Goal: Navigation & Orientation: Find specific page/section

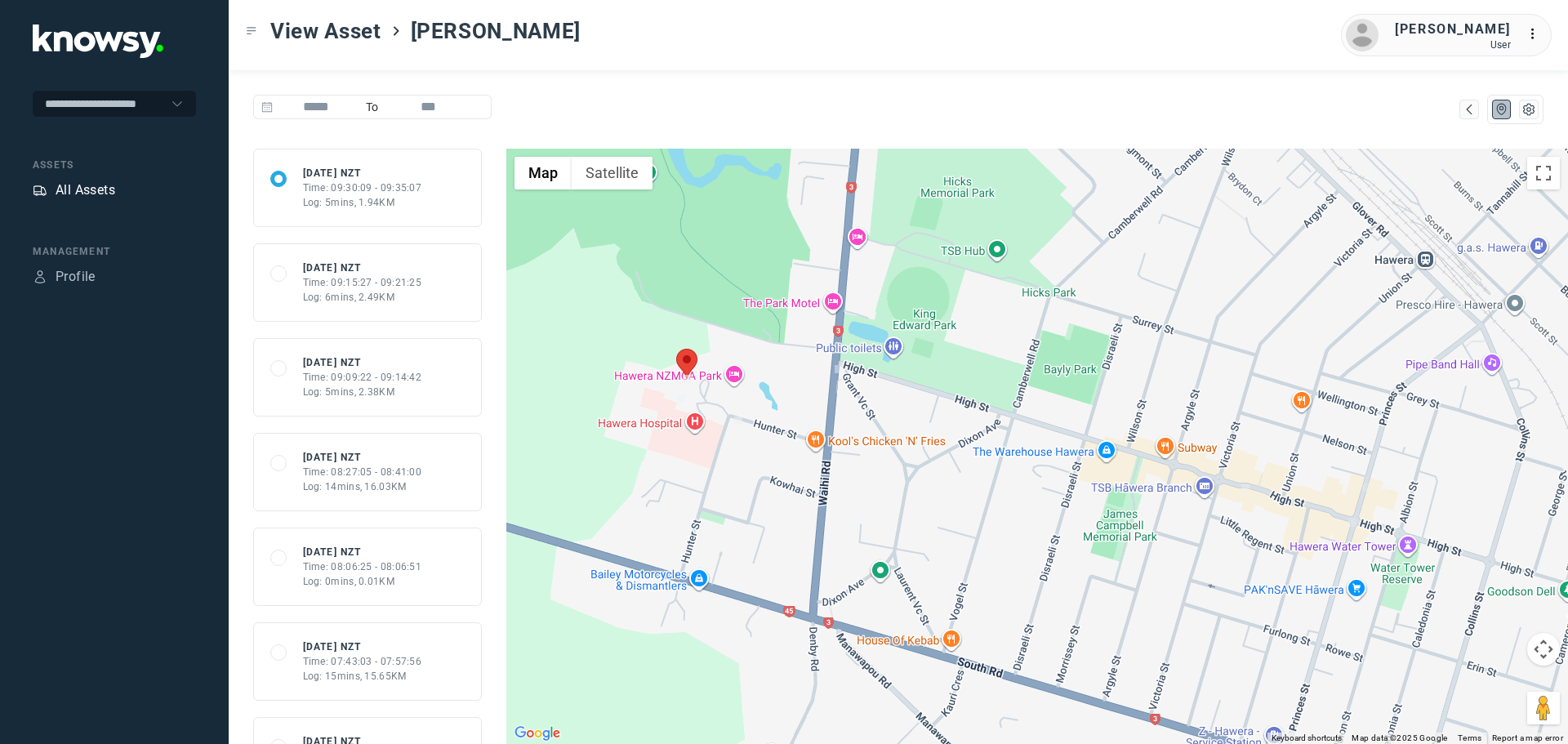
click at [86, 191] on div "All Assets" at bounding box center [85, 190] width 59 height 19
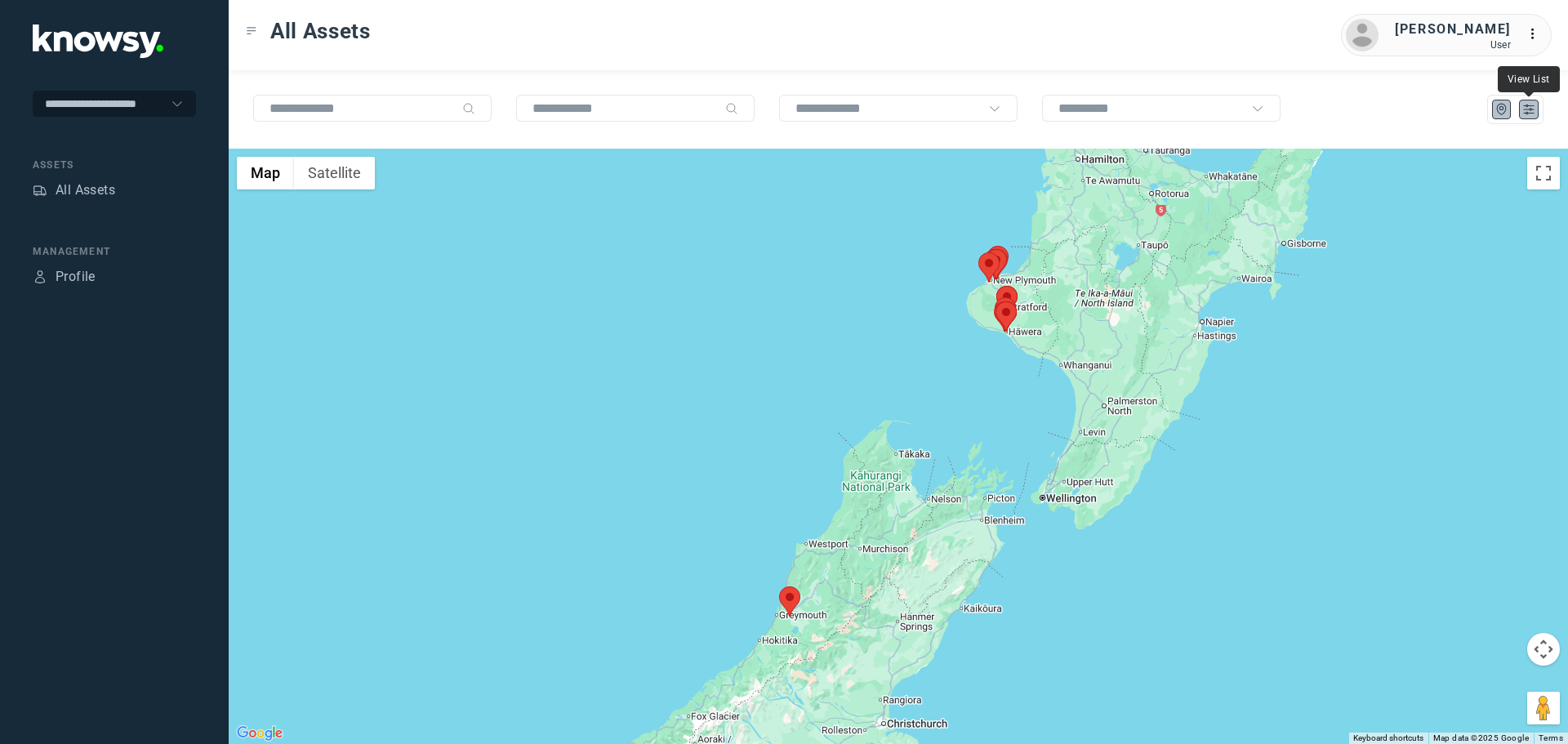
click at [1526, 107] on icon "List" at bounding box center [1528, 109] width 14 height 14
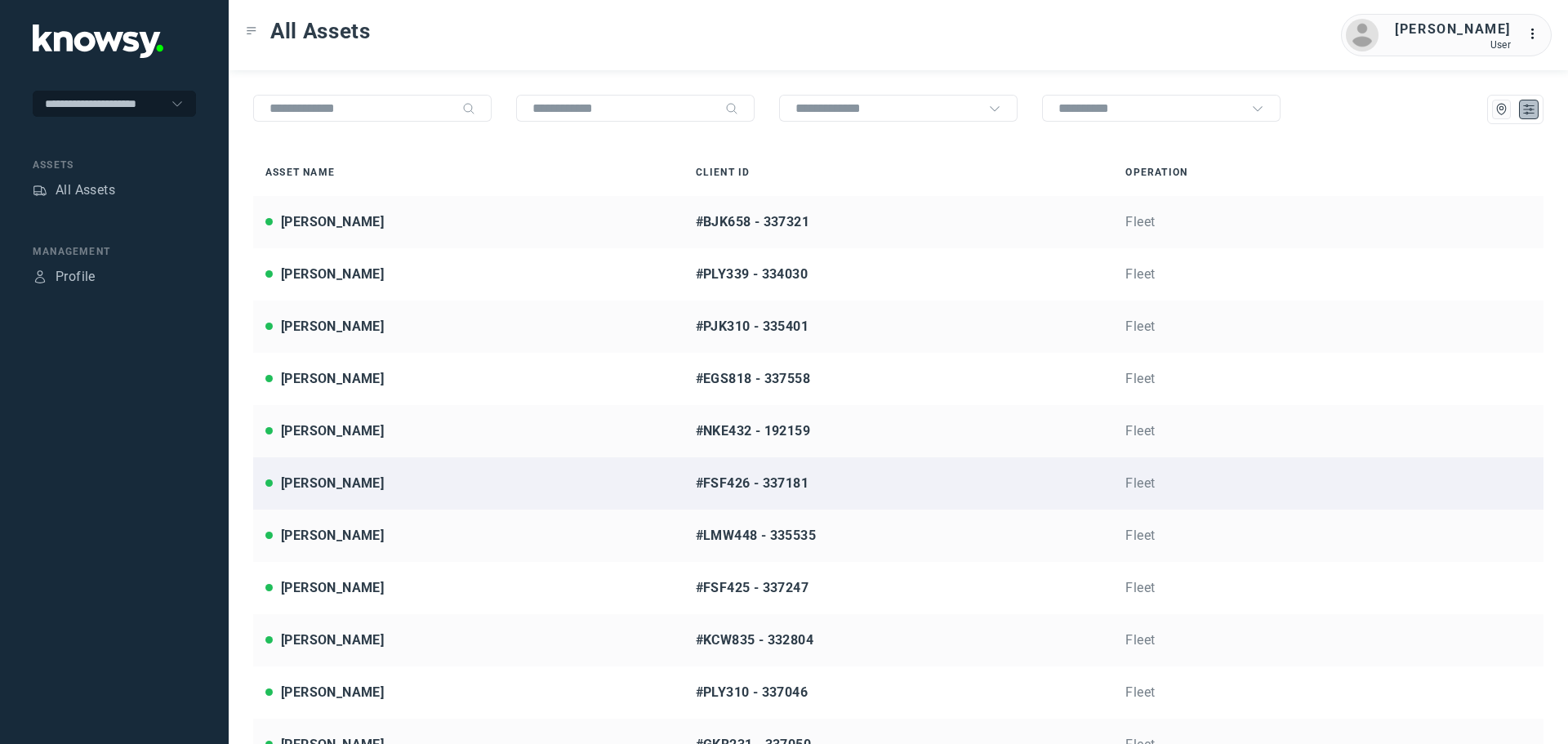
click at [375, 481] on div "[PERSON_NAME]" at bounding box center [468, 483] width 406 height 19
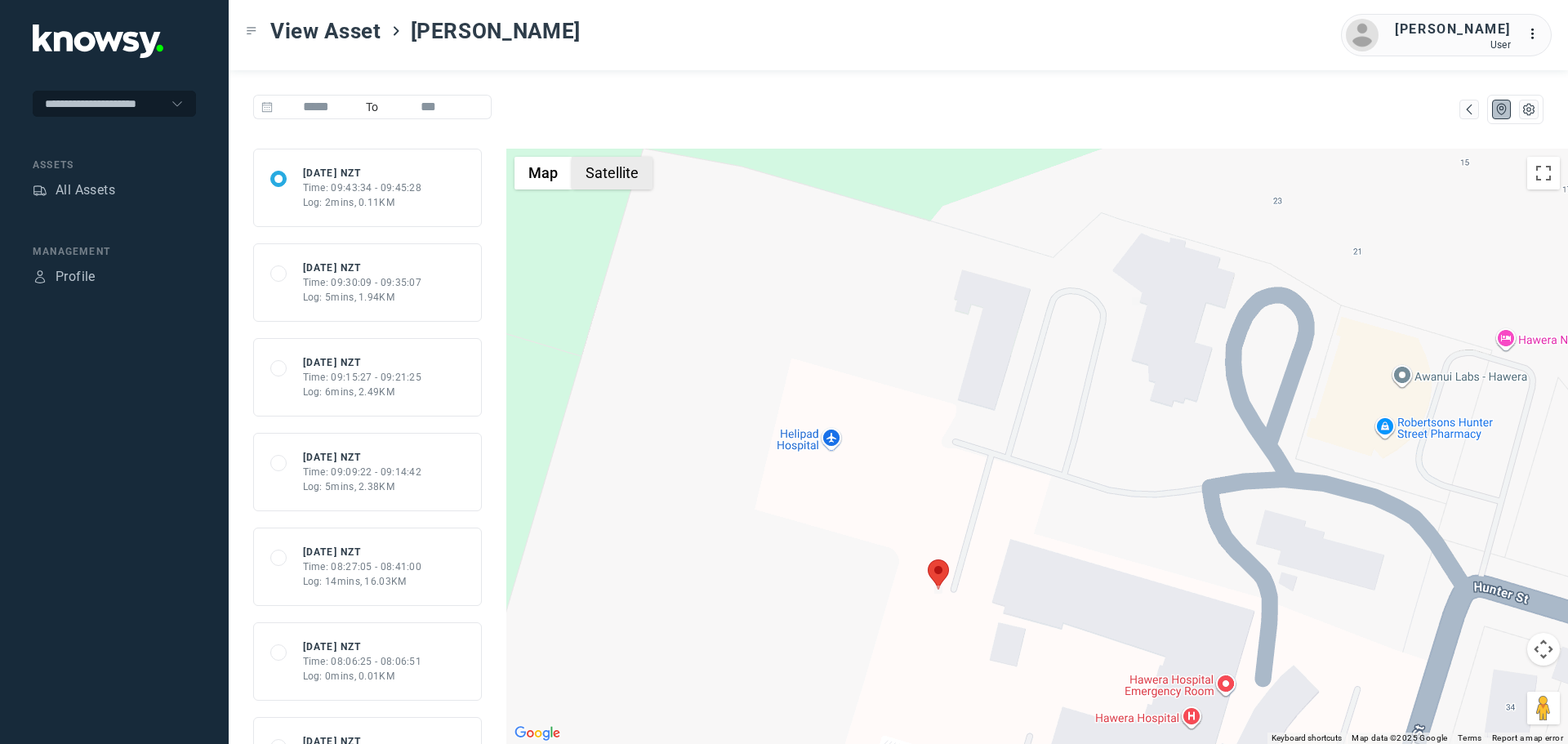
click at [600, 168] on button "Satellite" at bounding box center [612, 173] width 80 height 33
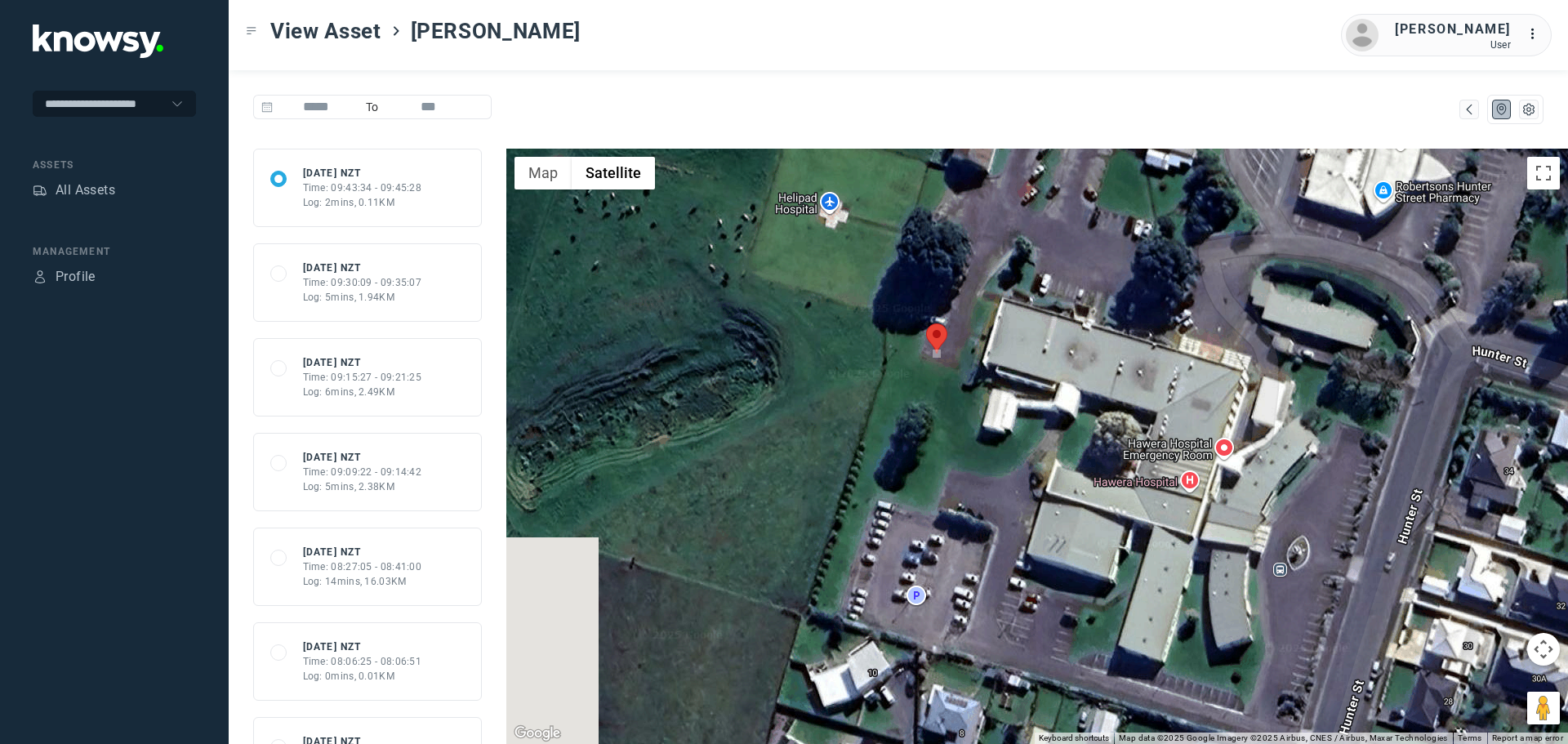
drag, startPoint x: 995, startPoint y: 647, endPoint x: 994, endPoint y: 400, distance: 247.0
click at [994, 400] on div at bounding box center [1037, 446] width 1061 height 596
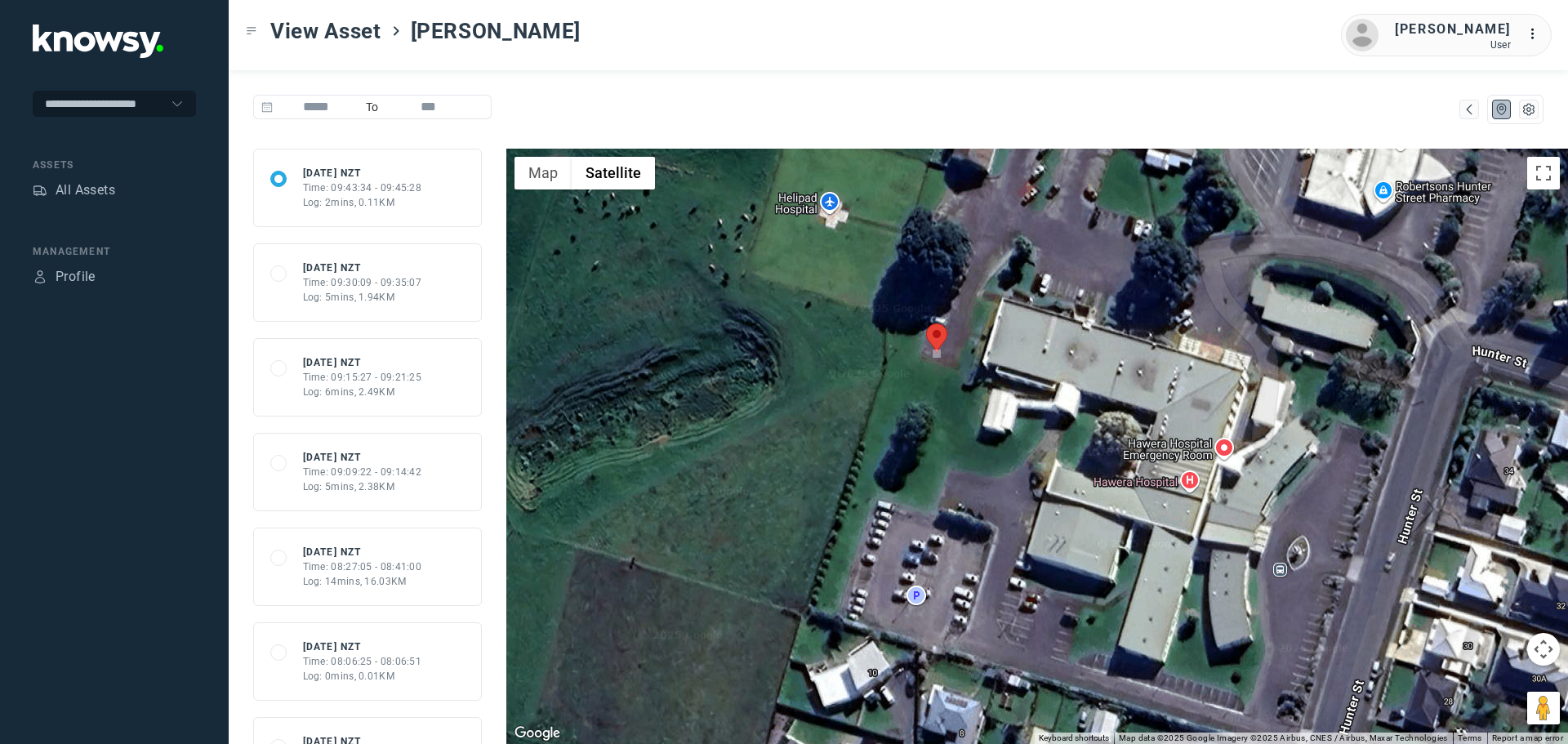
click at [870, 63] on div "View Asset [PERSON_NAME] [PERSON_NAME] User ..." at bounding box center [898, 34] width 1339 height 70
click at [649, 64] on div "View Asset [PERSON_NAME] [PERSON_NAME] User ..." at bounding box center [898, 34] width 1339 height 70
click at [100, 174] on nav "Assets All Assets" at bounding box center [114, 181] width 164 height 46
click at [94, 192] on div "All Assets" at bounding box center [85, 190] width 59 height 19
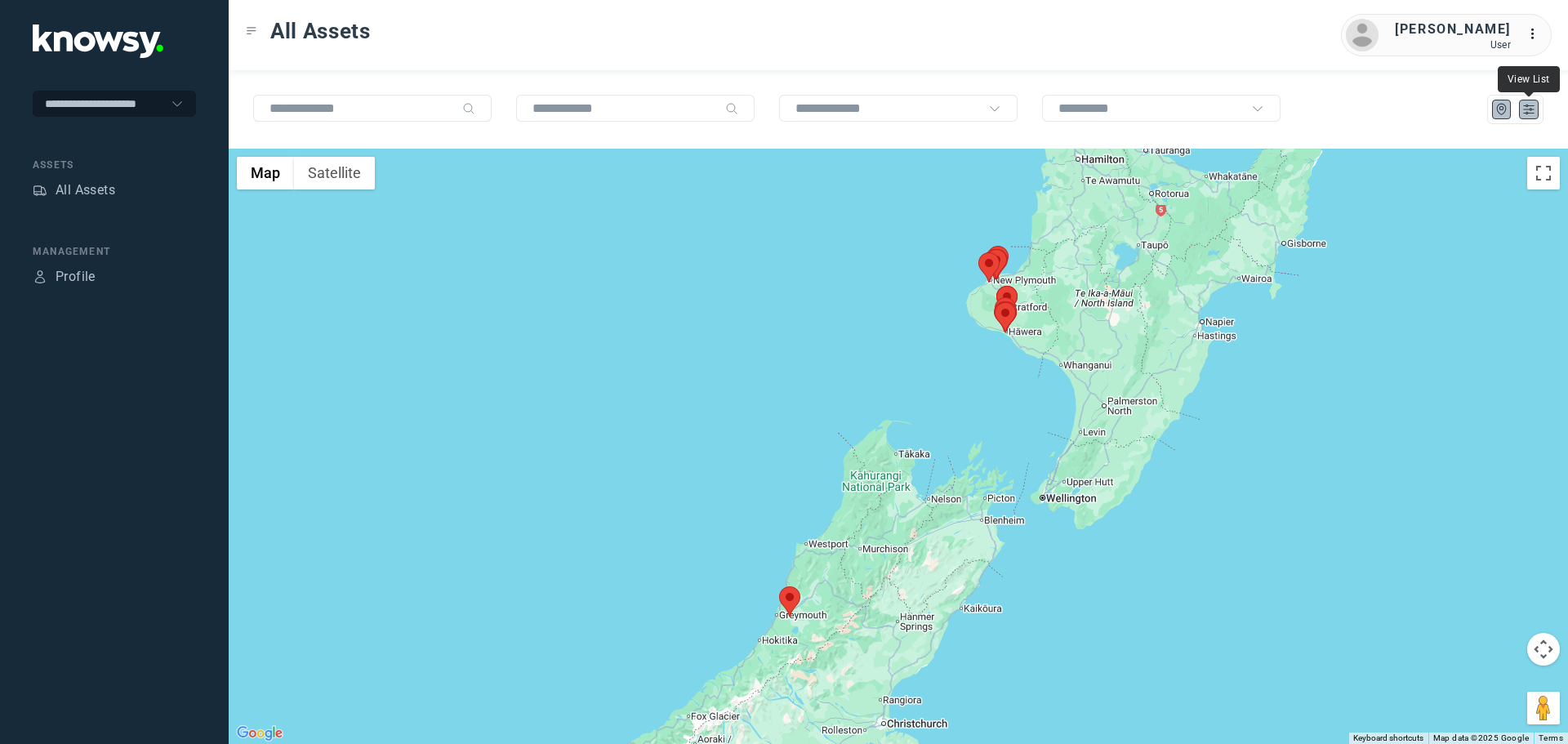
click at [1530, 112] on icon "List" at bounding box center [1528, 109] width 14 height 14
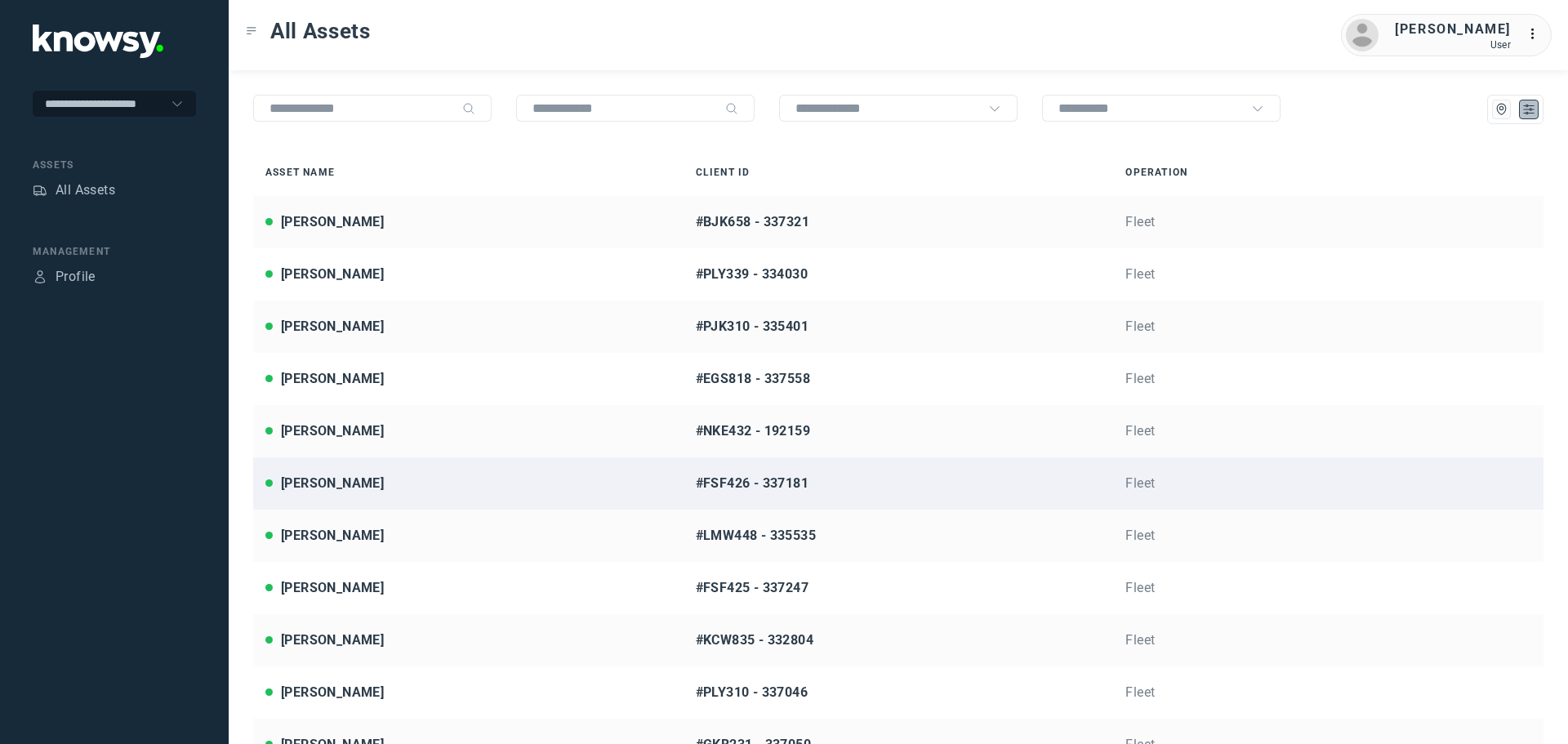
click at [358, 489] on div "[PERSON_NAME]" at bounding box center [468, 483] width 406 height 19
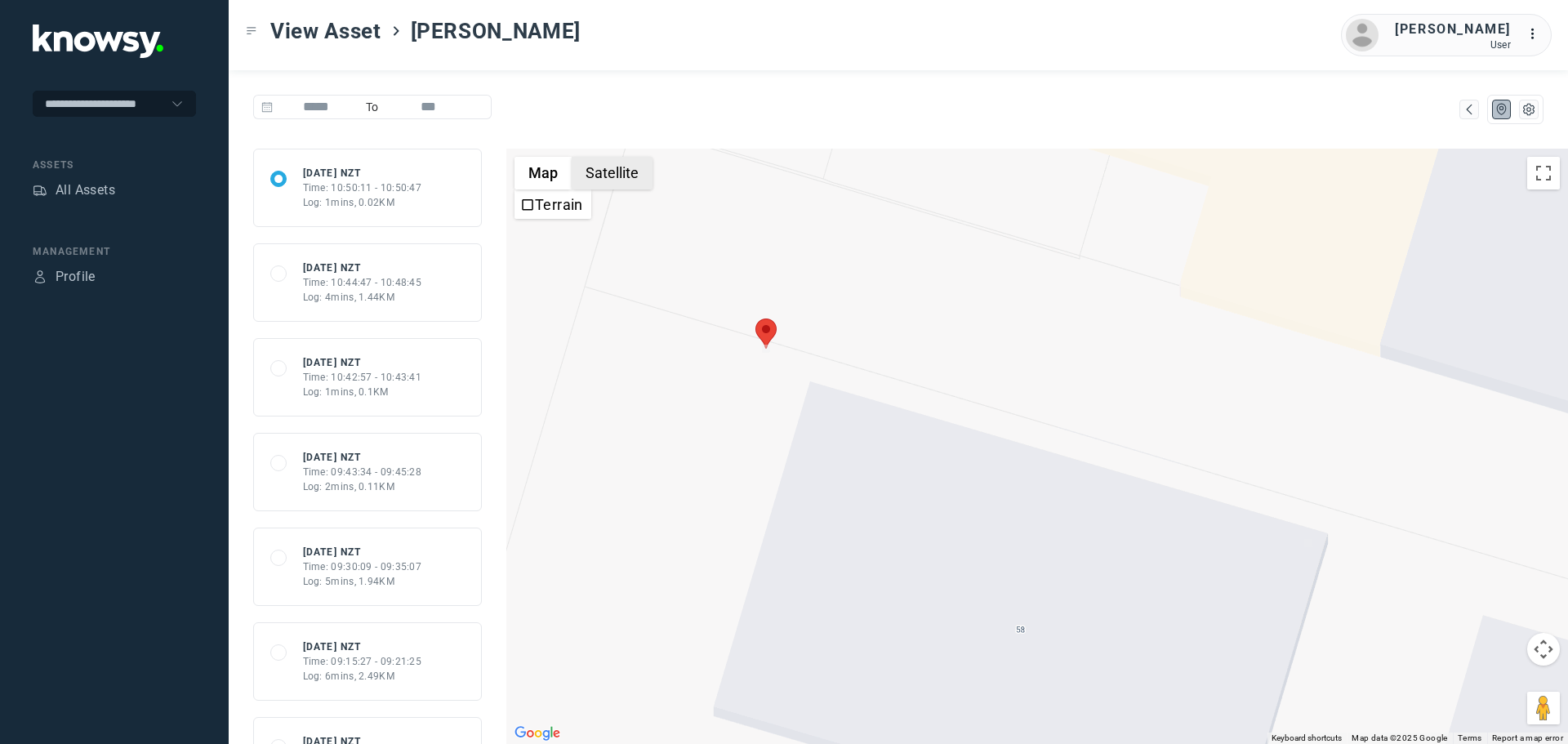
click at [600, 163] on button "Satellite" at bounding box center [612, 173] width 80 height 33
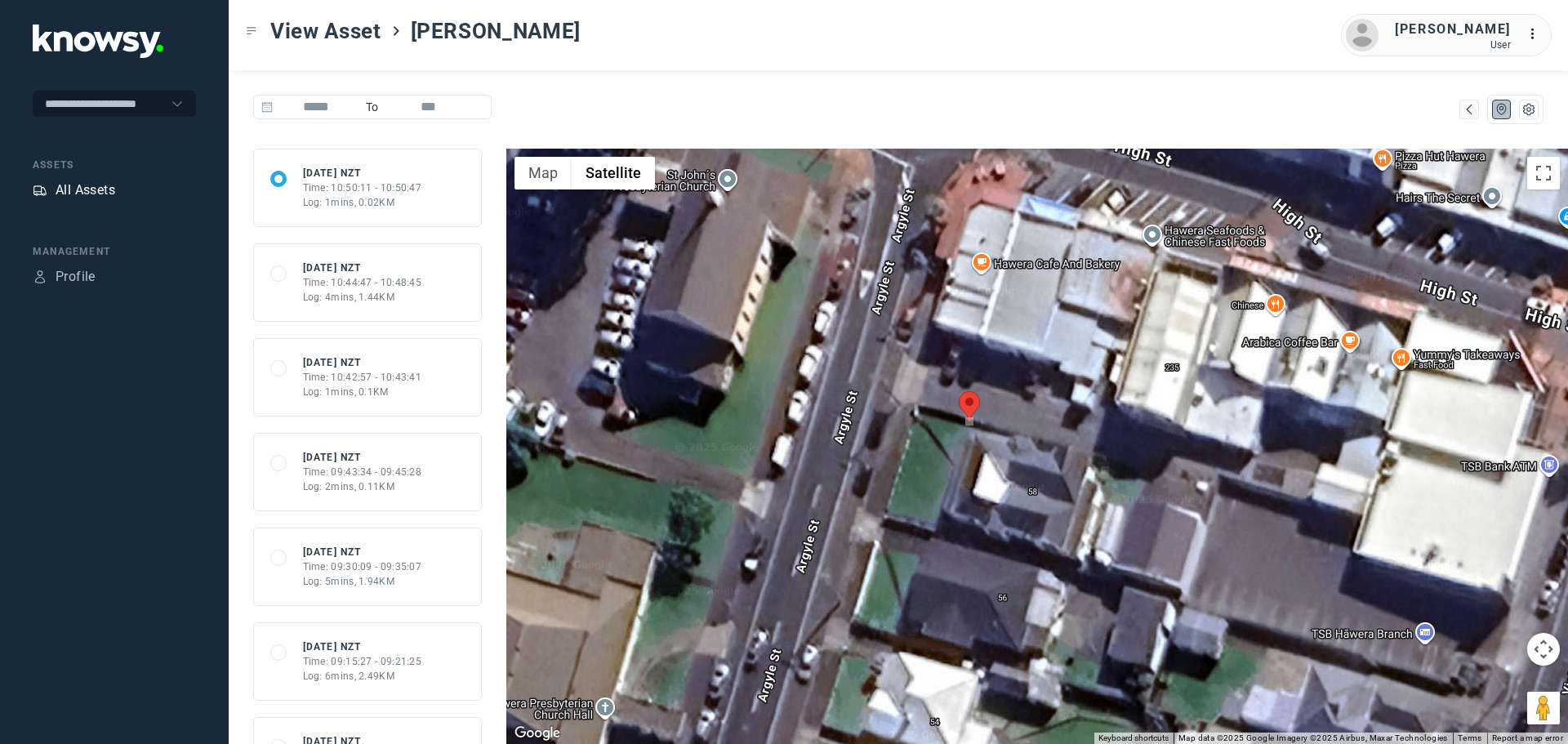
click at [99, 191] on div "All Assets" at bounding box center [85, 190] width 59 height 19
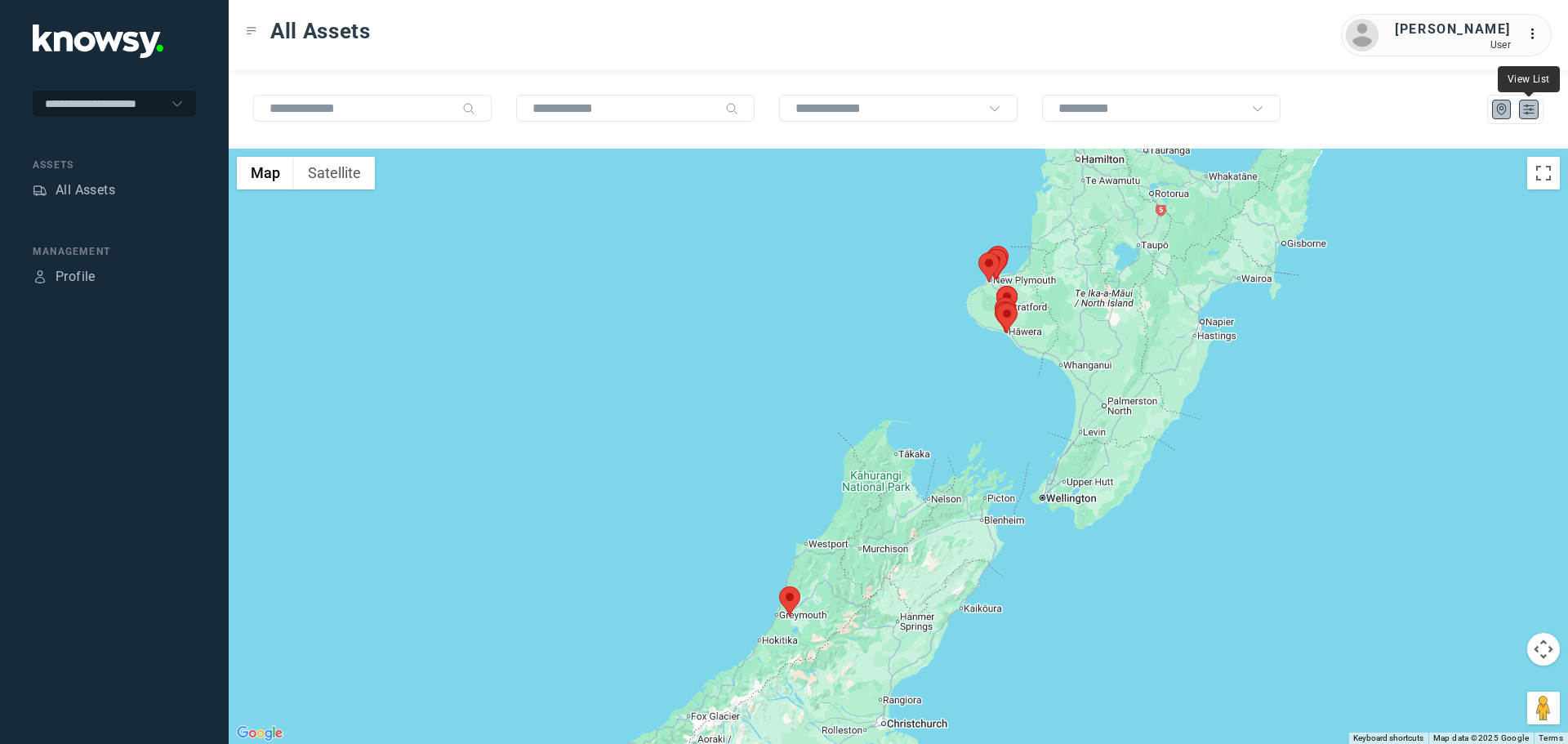
click at [1526, 105] on icon "List" at bounding box center [1529, 109] width 10 height 9
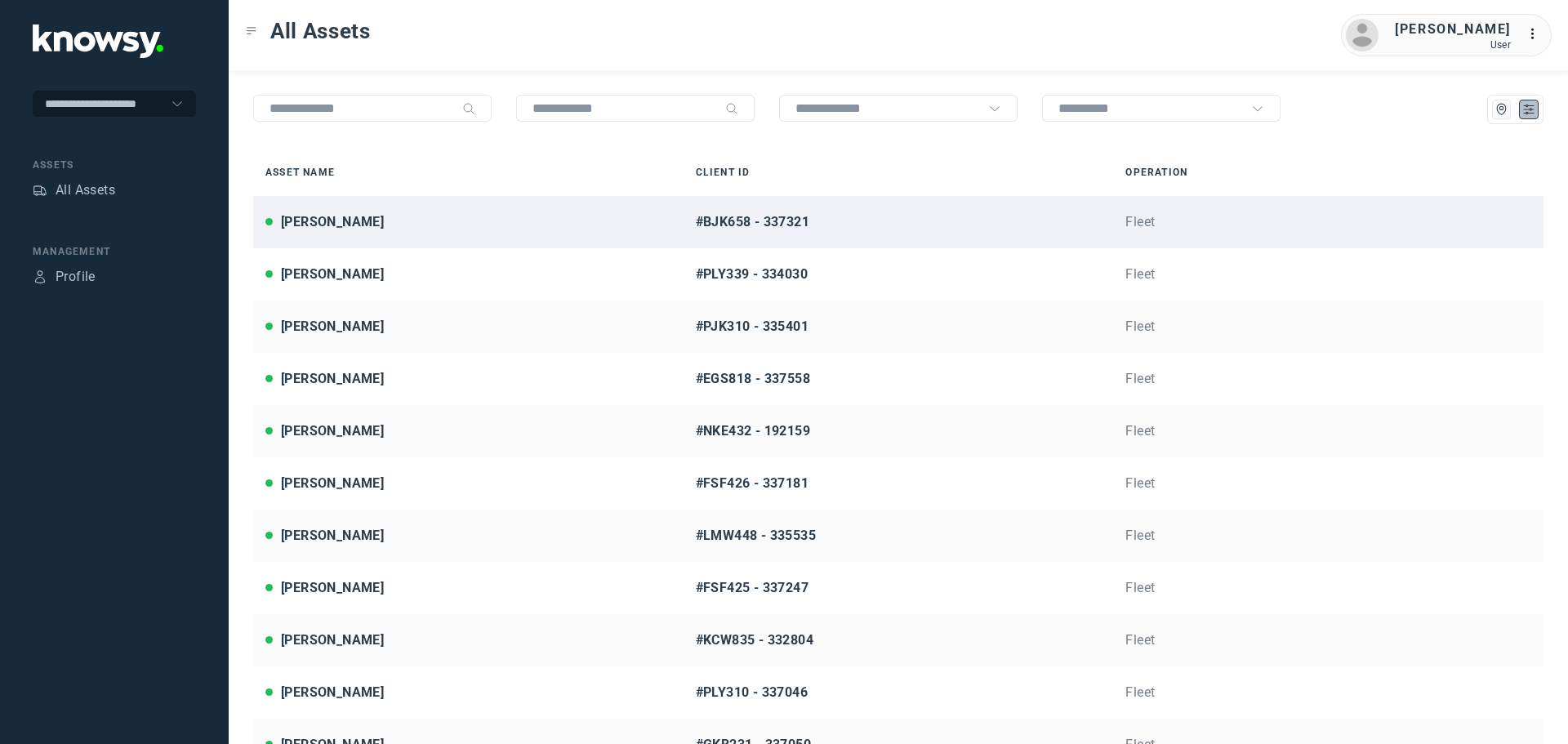
click at [396, 220] on div "[PERSON_NAME]" at bounding box center [468, 222] width 406 height 19
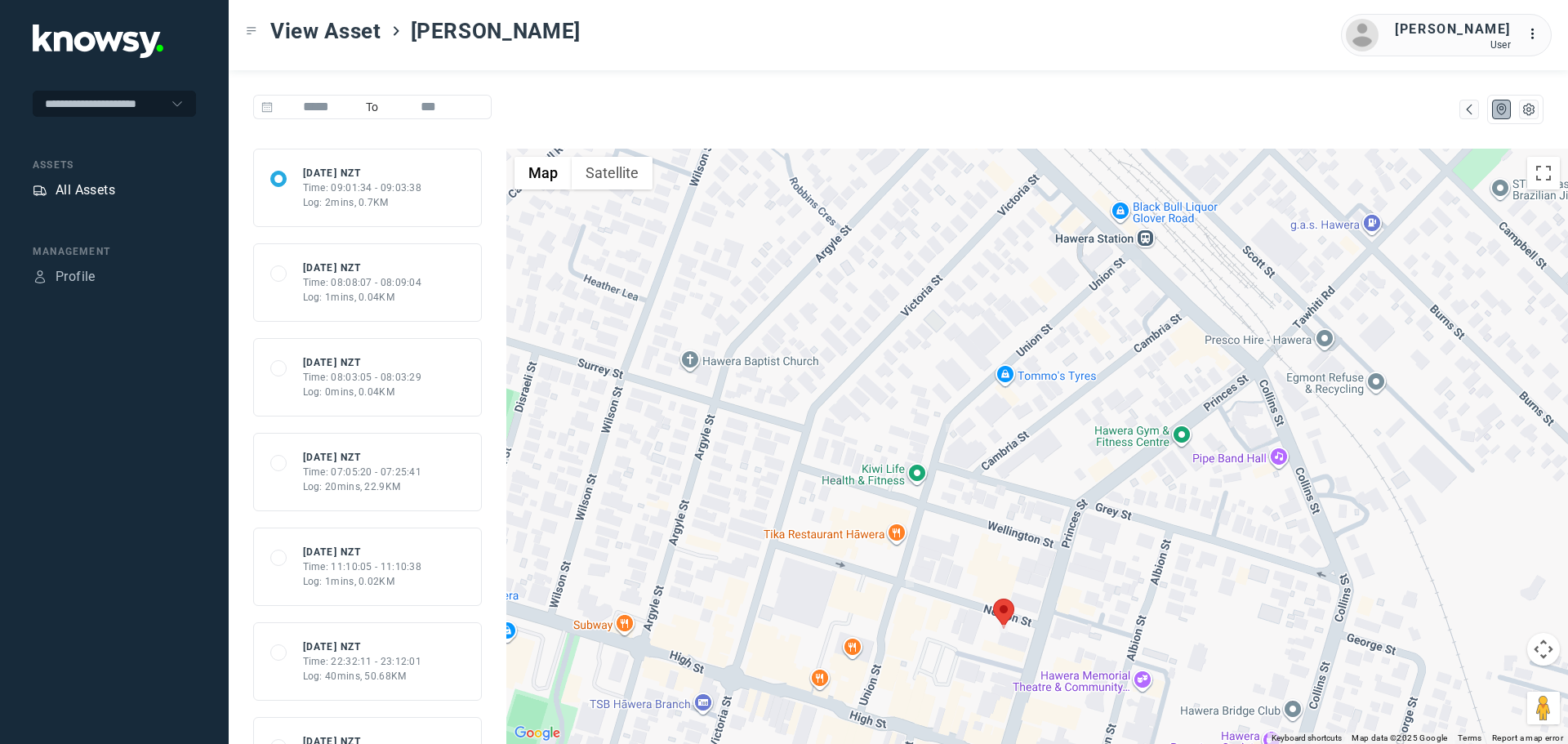
click at [74, 191] on div "All Assets" at bounding box center [85, 190] width 59 height 19
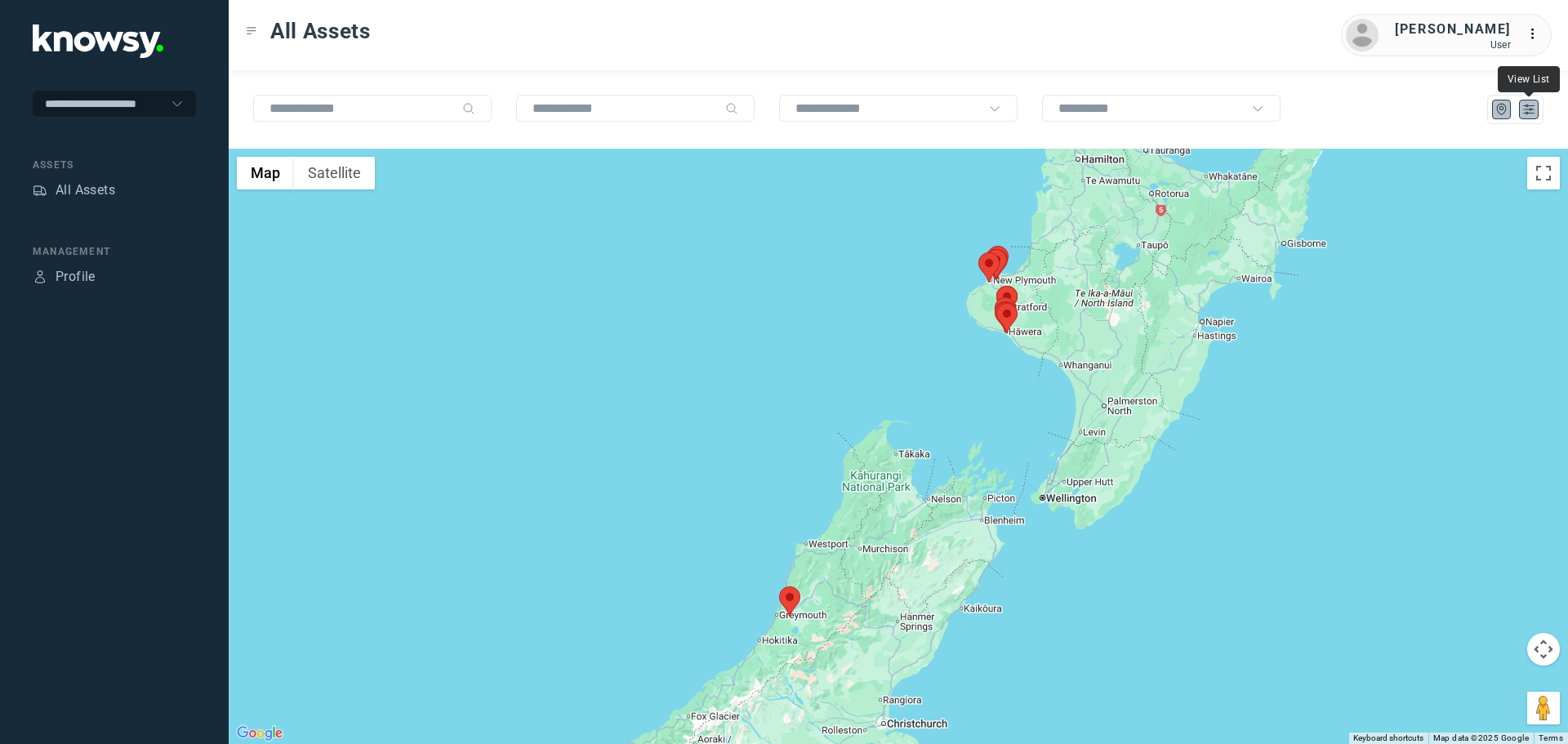
click at [1534, 109] on icon "List" at bounding box center [1528, 109] width 14 height 14
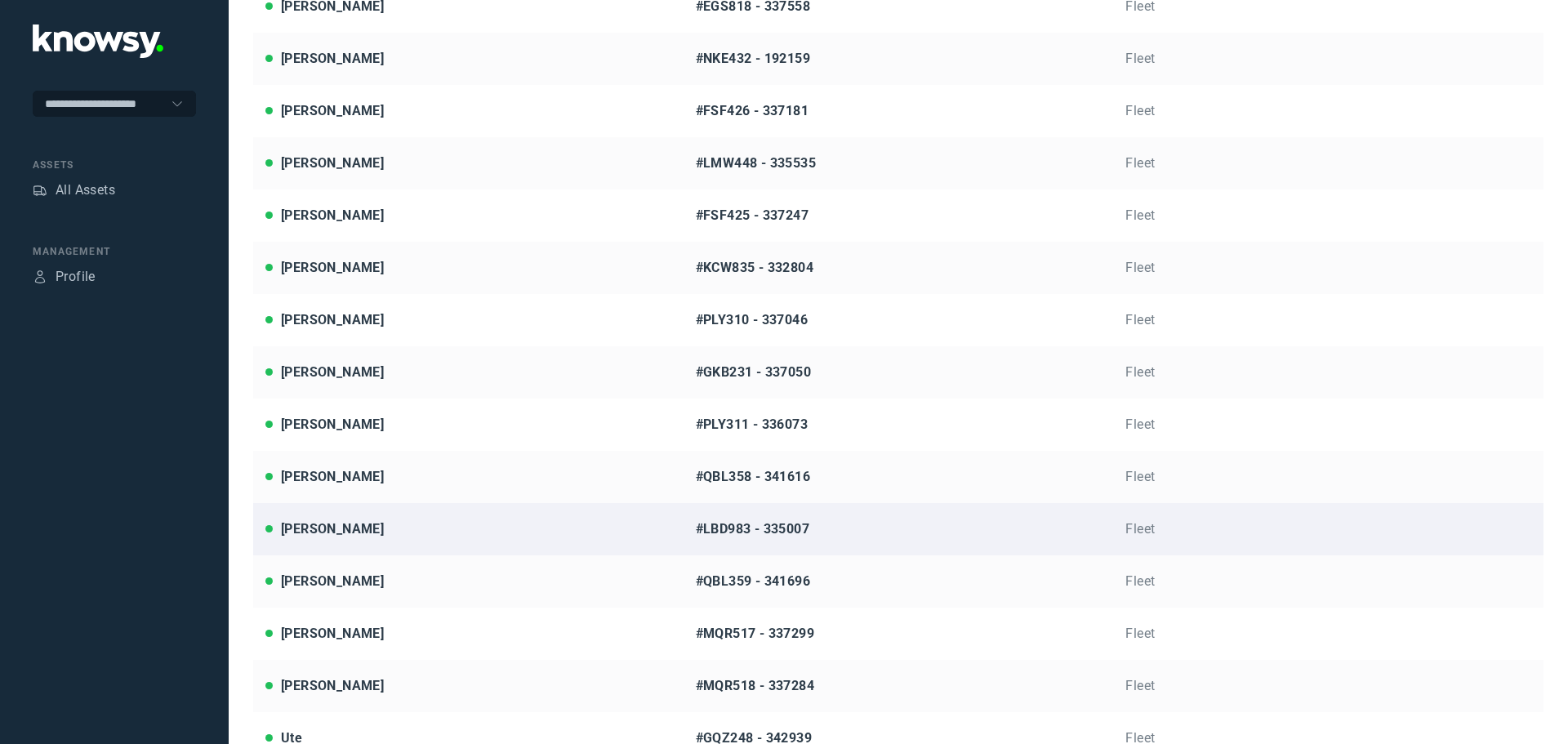
scroll to position [417, 0]
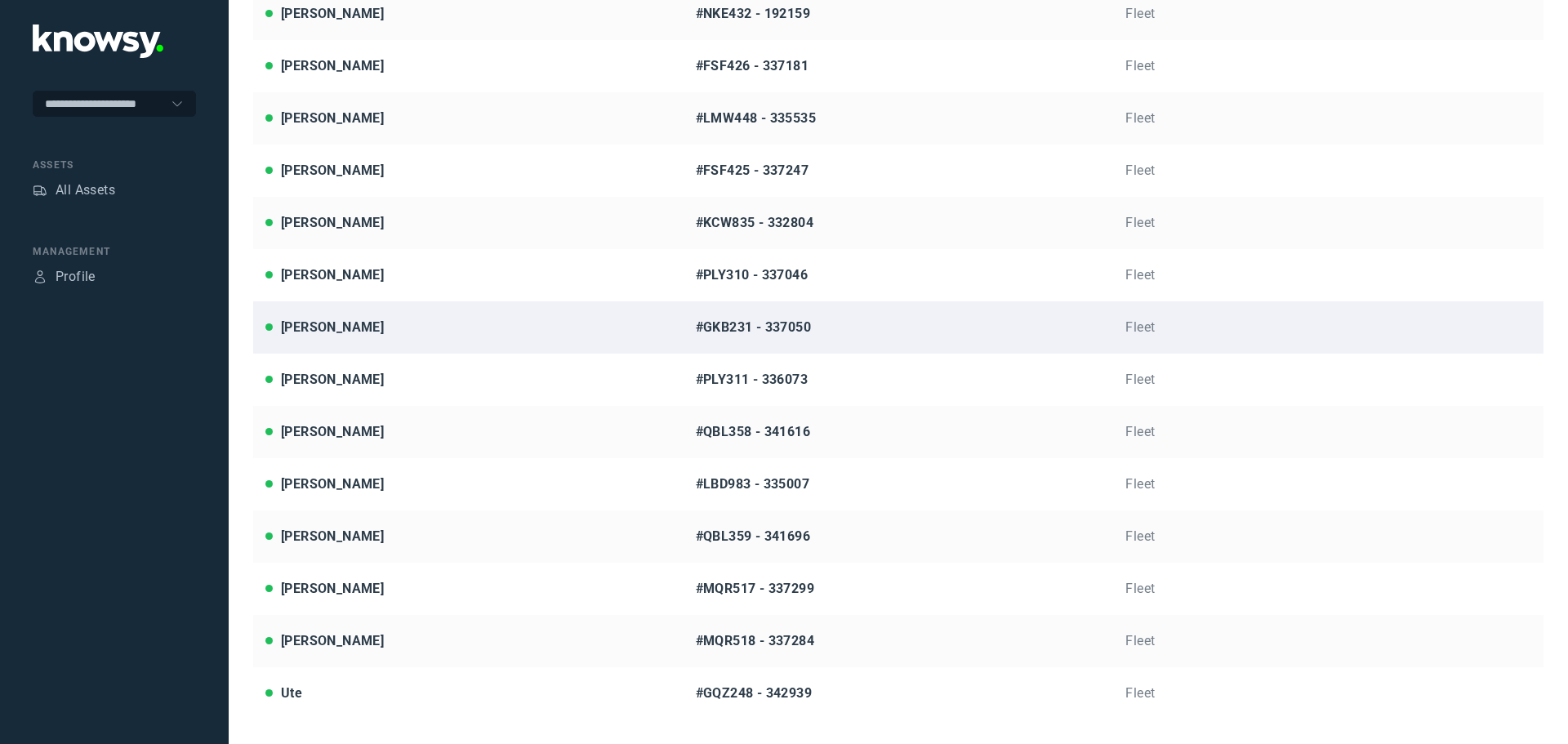
click at [417, 321] on div "[PERSON_NAME]" at bounding box center [468, 327] width 406 height 19
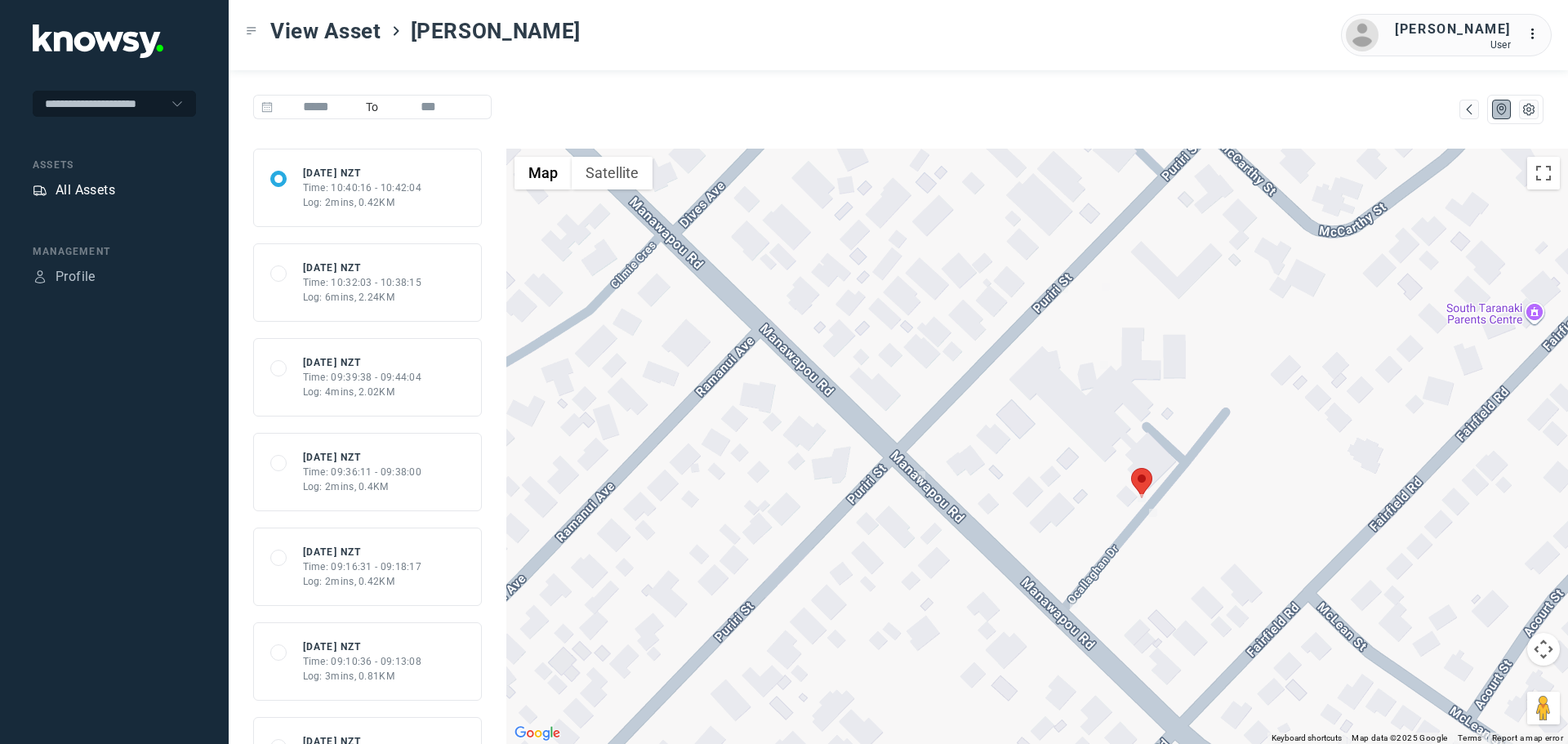
click at [90, 186] on div "All Assets" at bounding box center [85, 190] width 59 height 19
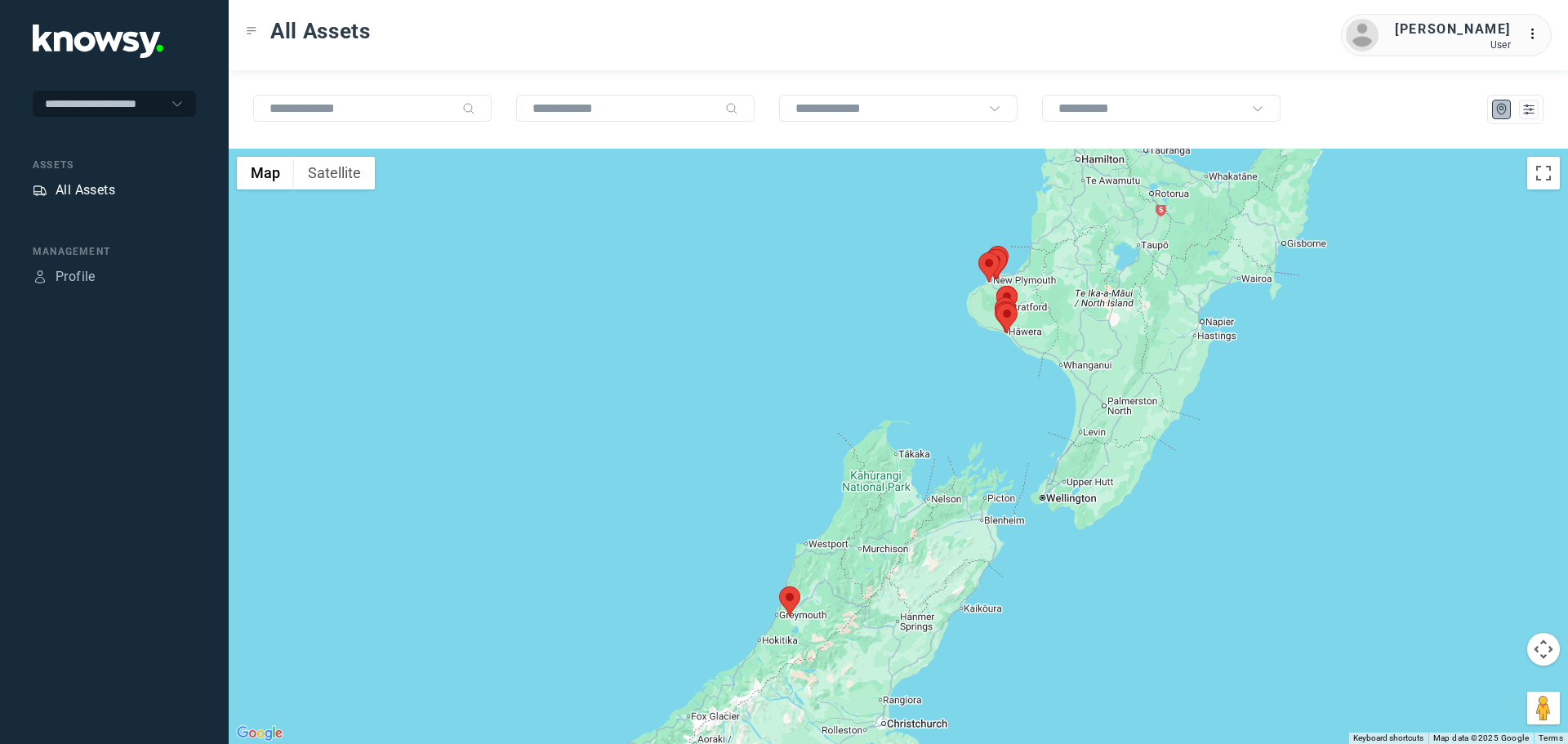
click at [93, 184] on div "All Assets" at bounding box center [85, 190] width 59 height 19
click at [1529, 112] on icon "List" at bounding box center [1528, 109] width 14 height 14
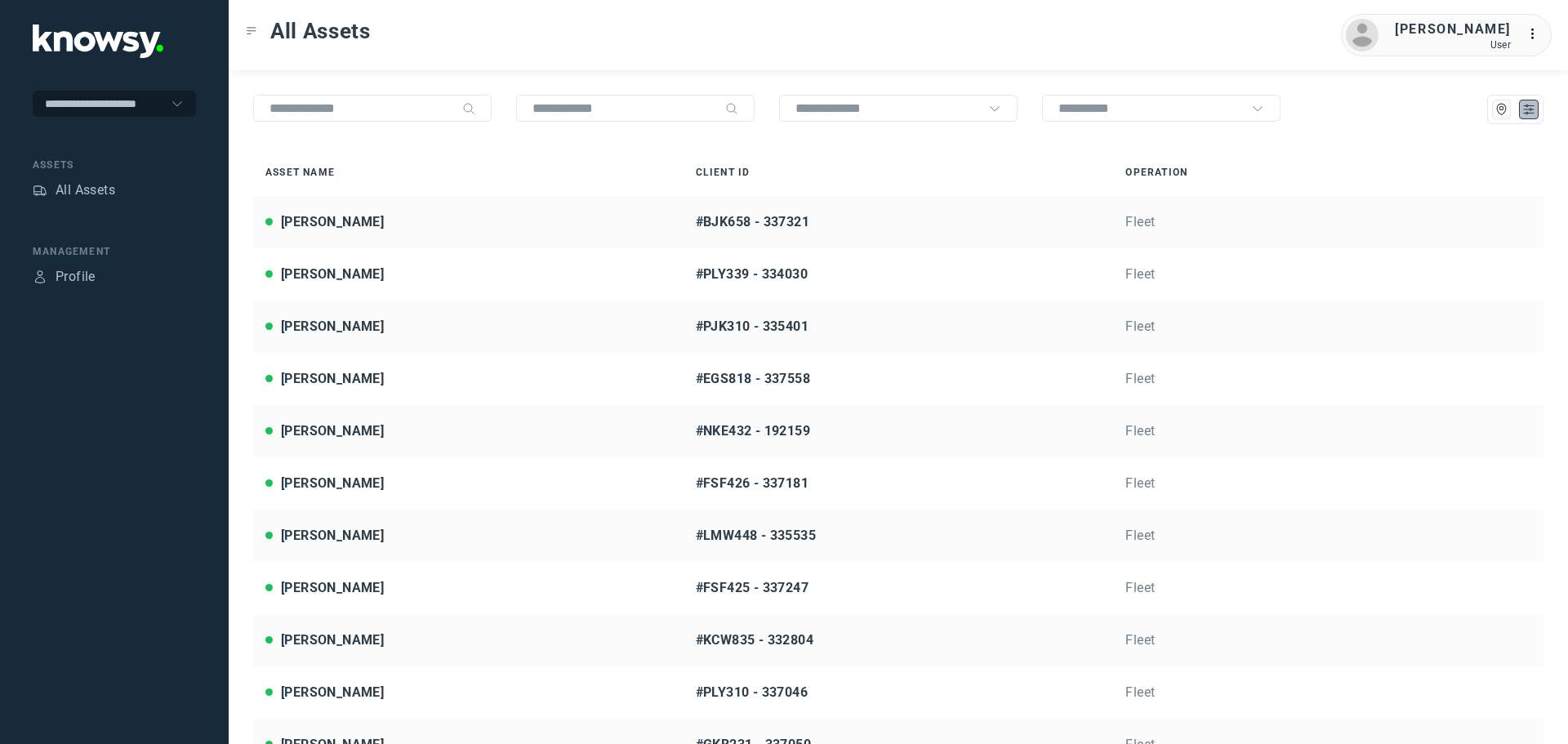
click at [556, 51] on div "All Assets Ian Whittington User ..." at bounding box center [898, 34] width 1339 height 70
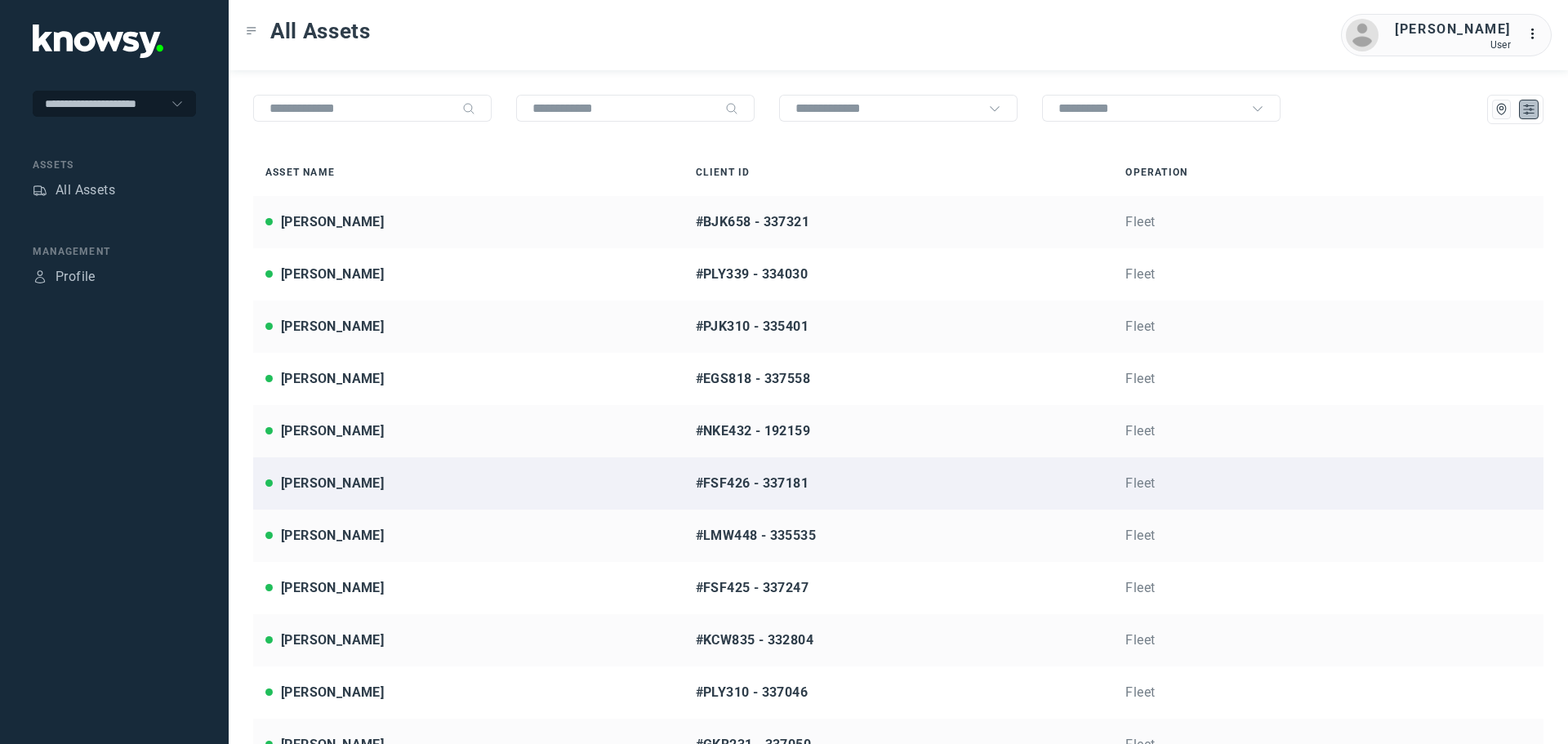
click at [368, 485] on div "[PERSON_NAME]" at bounding box center [468, 483] width 406 height 19
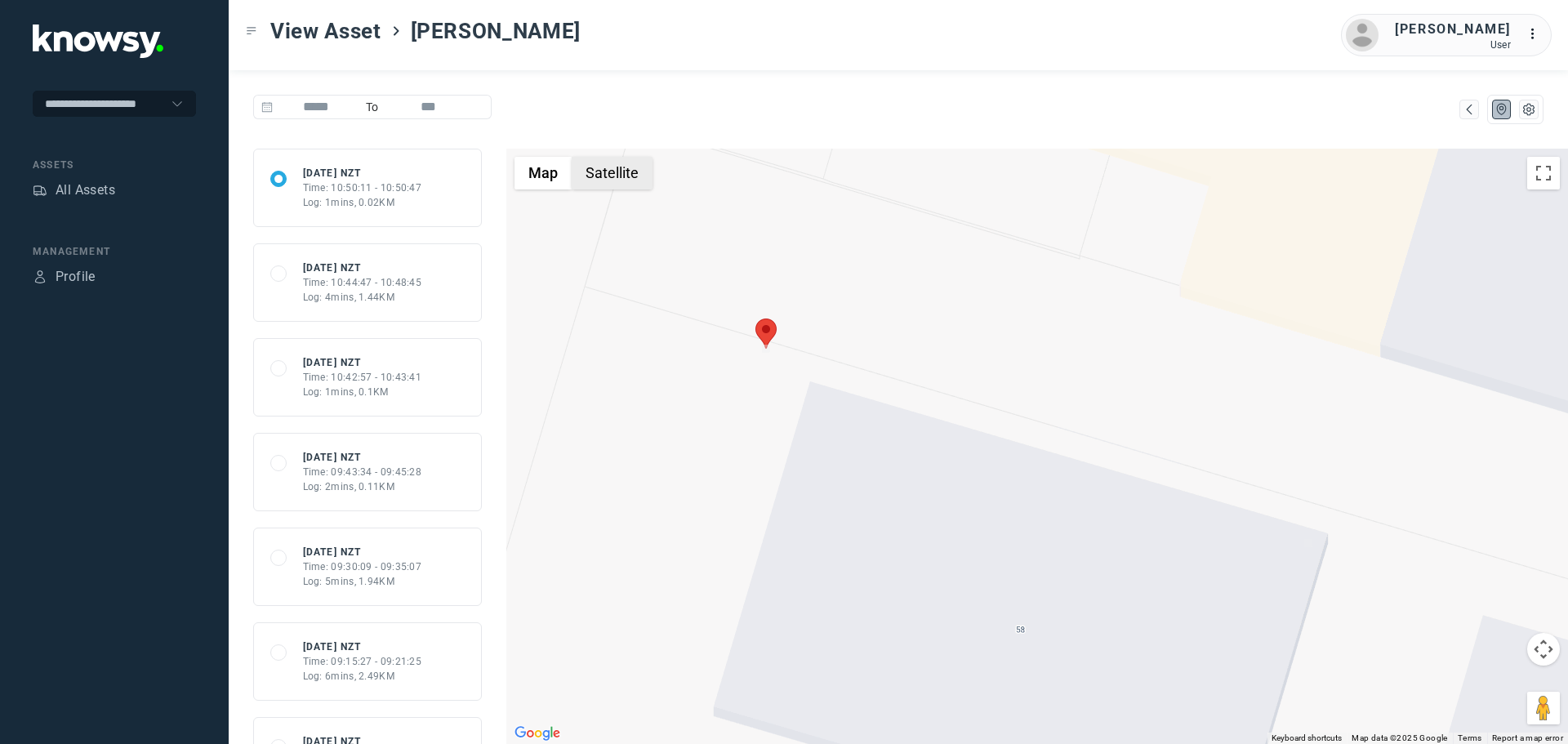
click at [634, 186] on button "Satellite" at bounding box center [612, 173] width 80 height 33
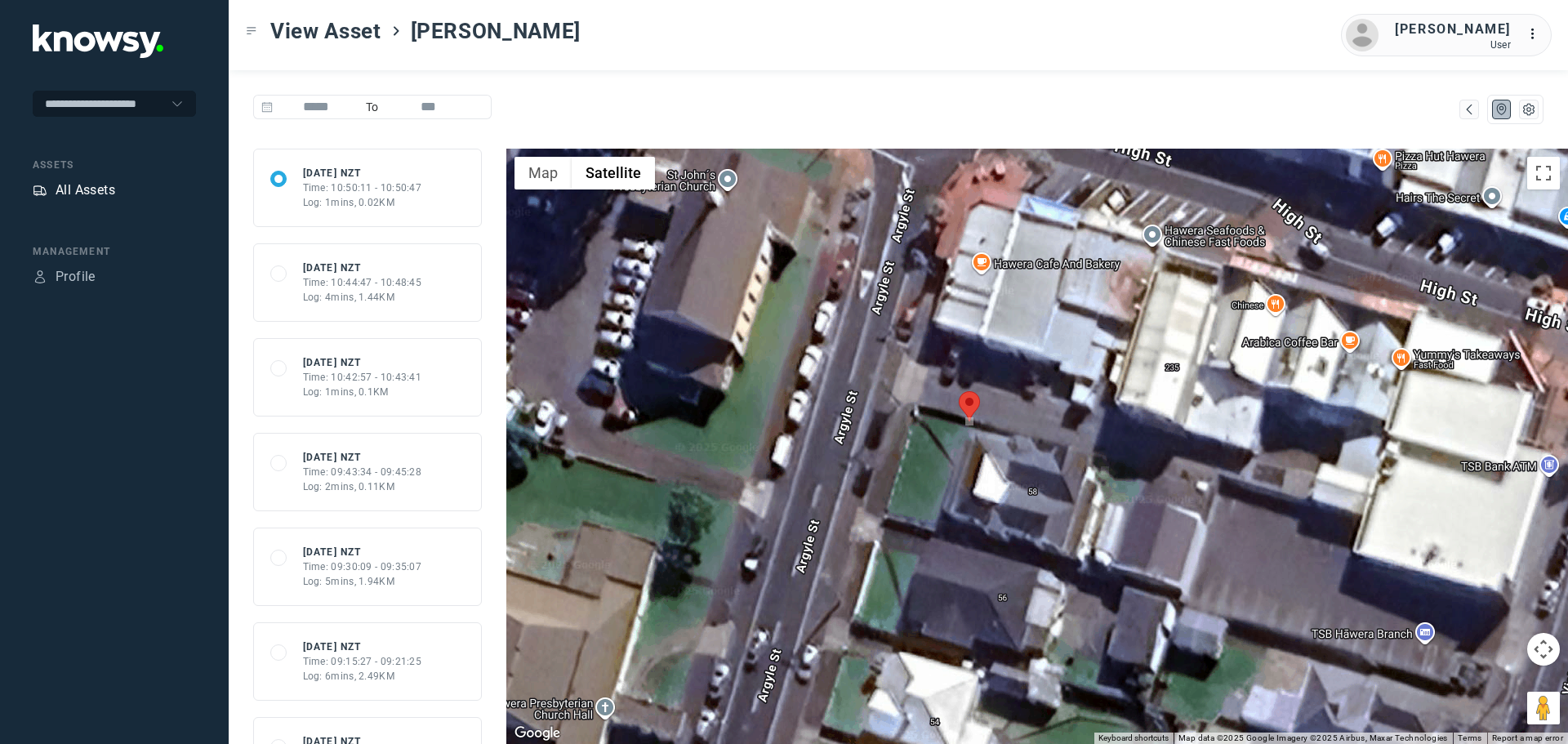
click at [96, 192] on div "All Assets" at bounding box center [85, 190] width 59 height 19
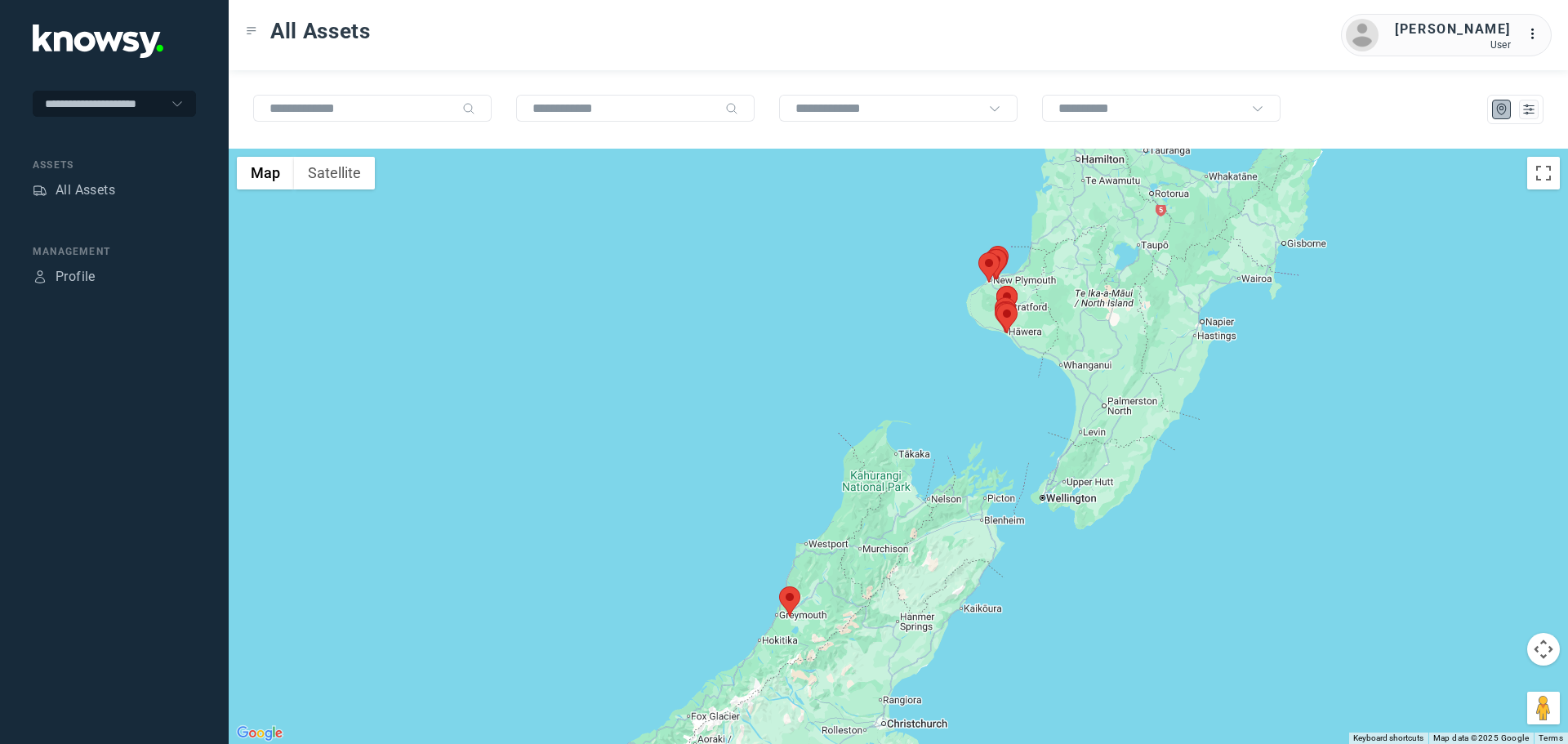
click at [695, 64] on div "All Assets Ian Whittington User ..." at bounding box center [898, 34] width 1339 height 70
click at [701, 61] on div "All Assets Ian Whittington User ..." at bounding box center [898, 34] width 1339 height 70
